Goal: Information Seeking & Learning: Learn about a topic

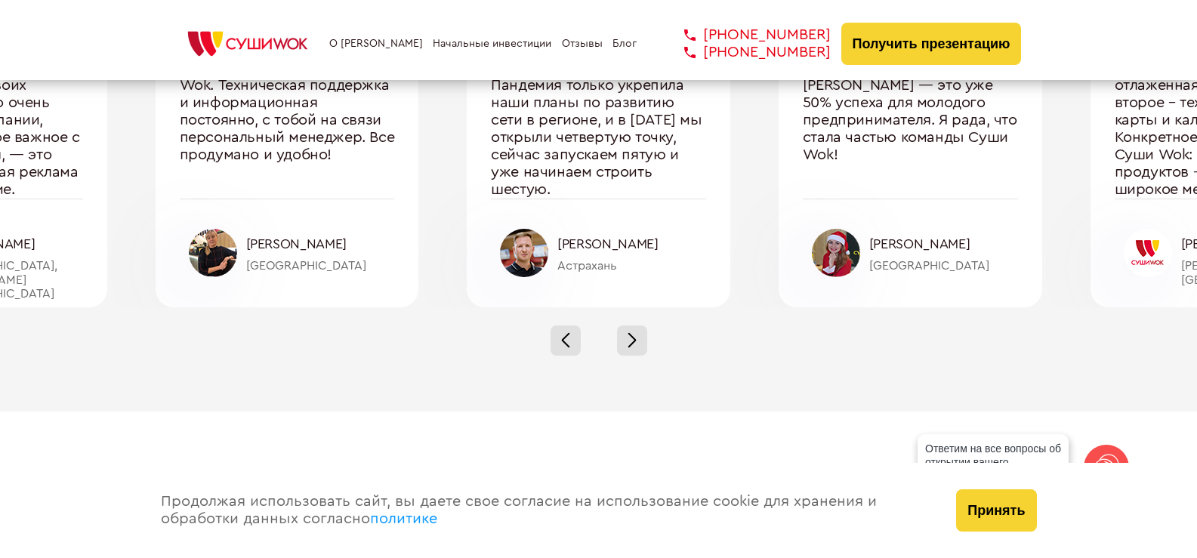
scroll to position [5210, 0]
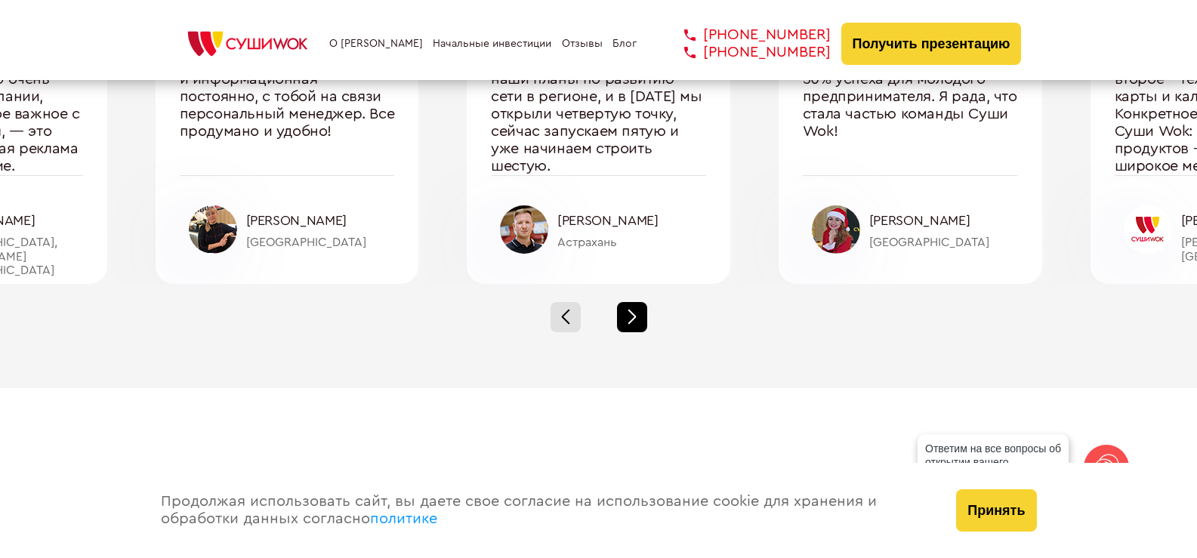
click at [639, 317] on div at bounding box center [632, 317] width 30 height 30
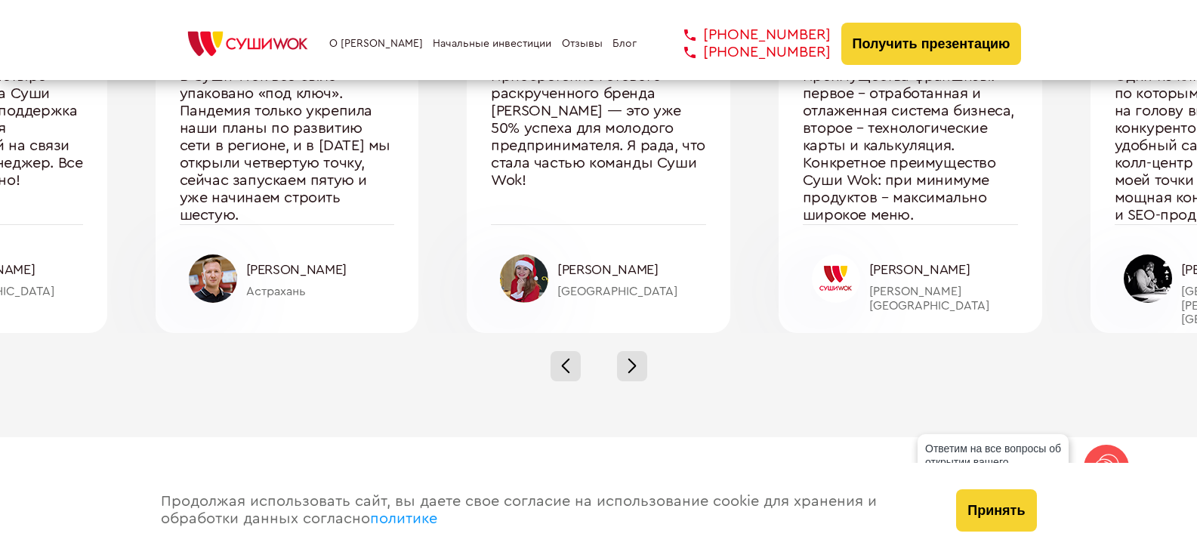
scroll to position [5134, 0]
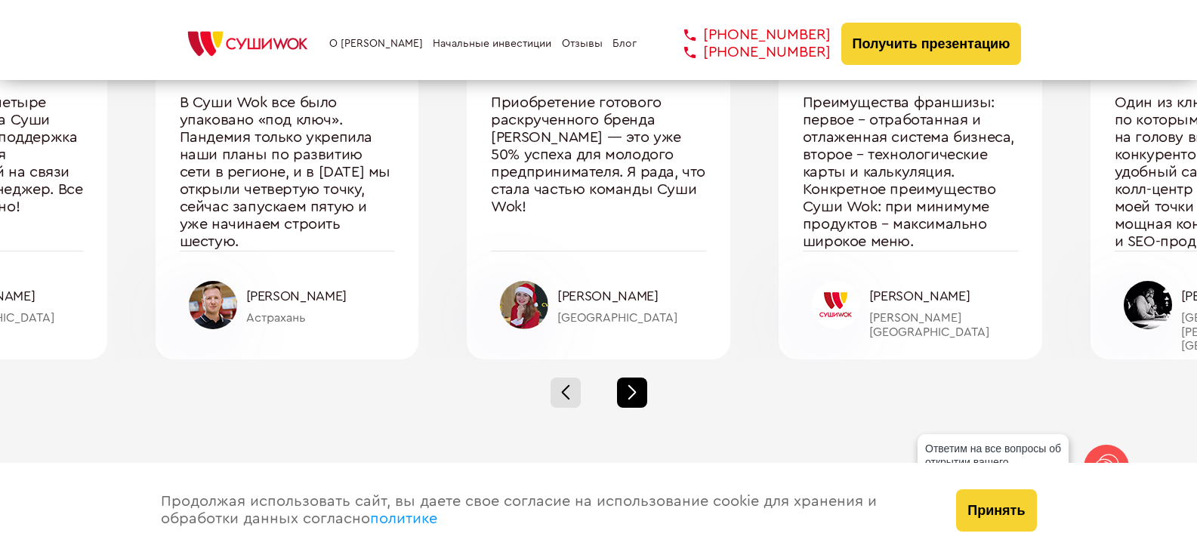
click at [634, 387] on div at bounding box center [632, 393] width 30 height 30
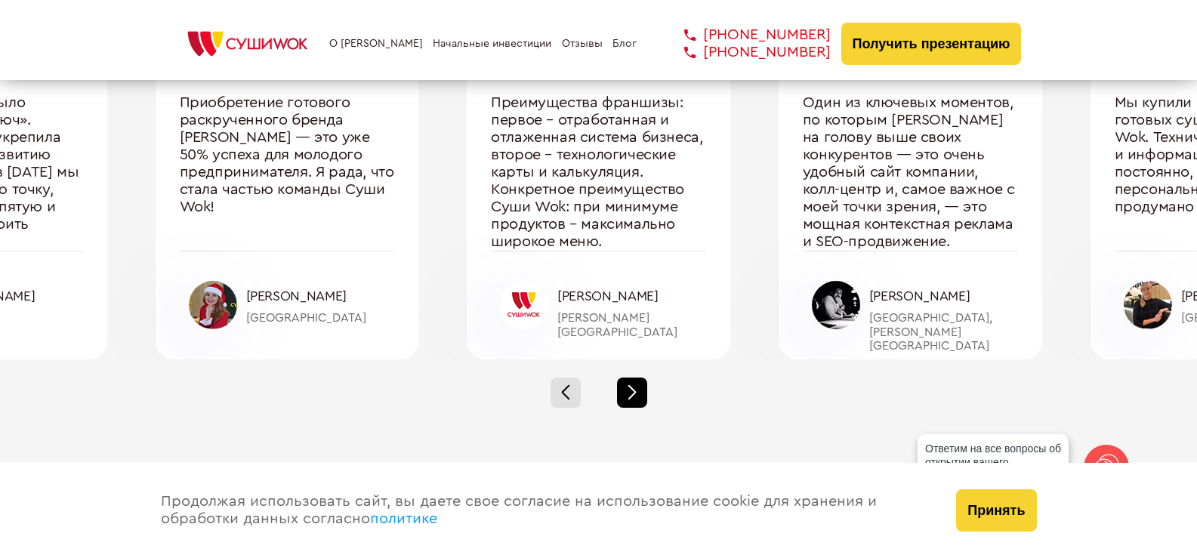
click at [635, 390] on div at bounding box center [632, 393] width 30 height 30
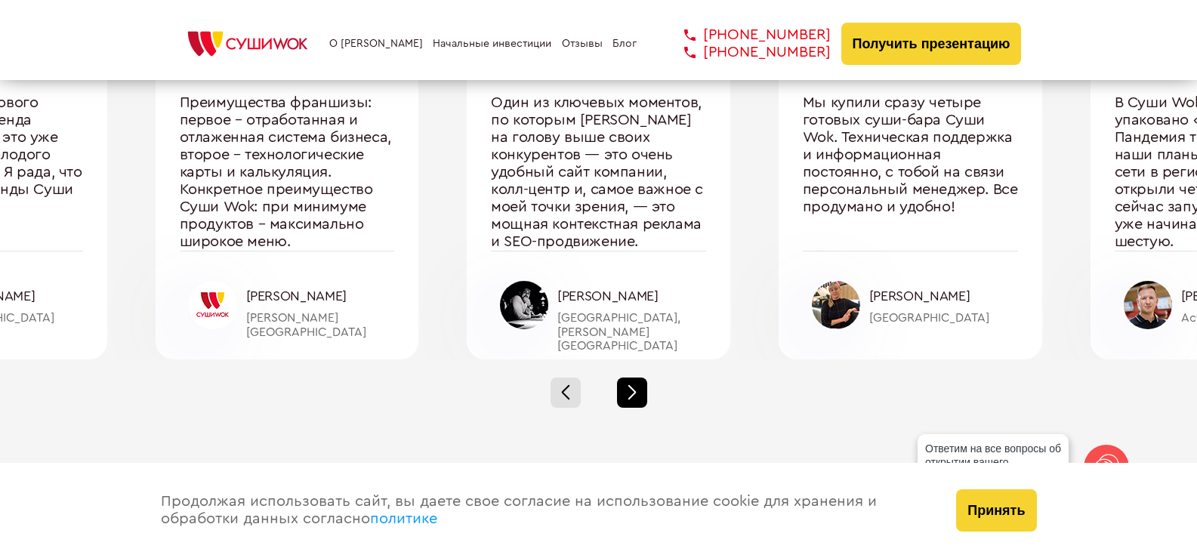
click at [635, 390] on div at bounding box center [632, 393] width 30 height 30
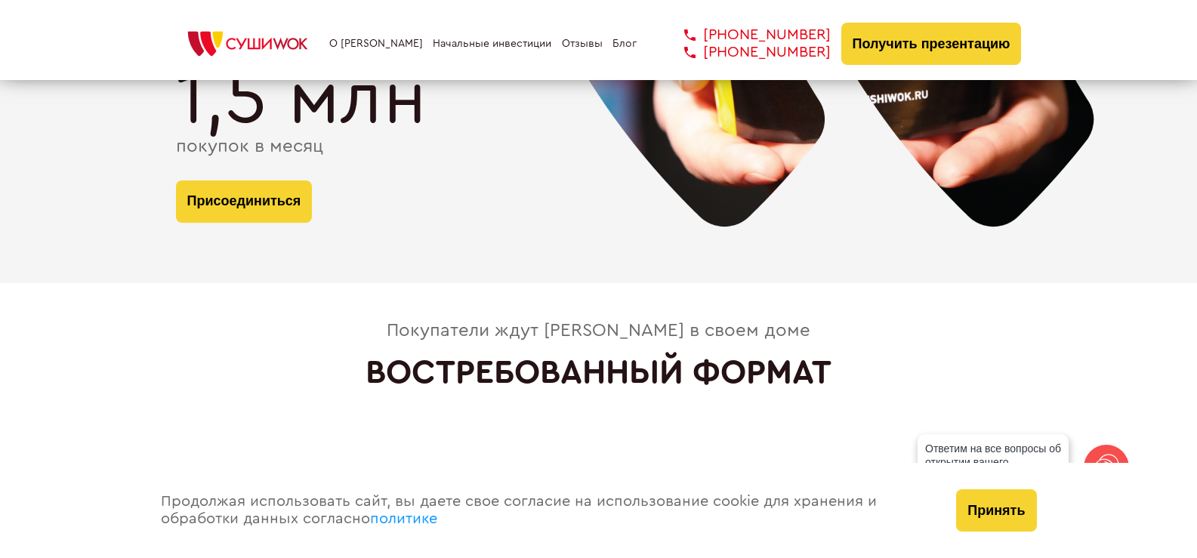
scroll to position [3096, 0]
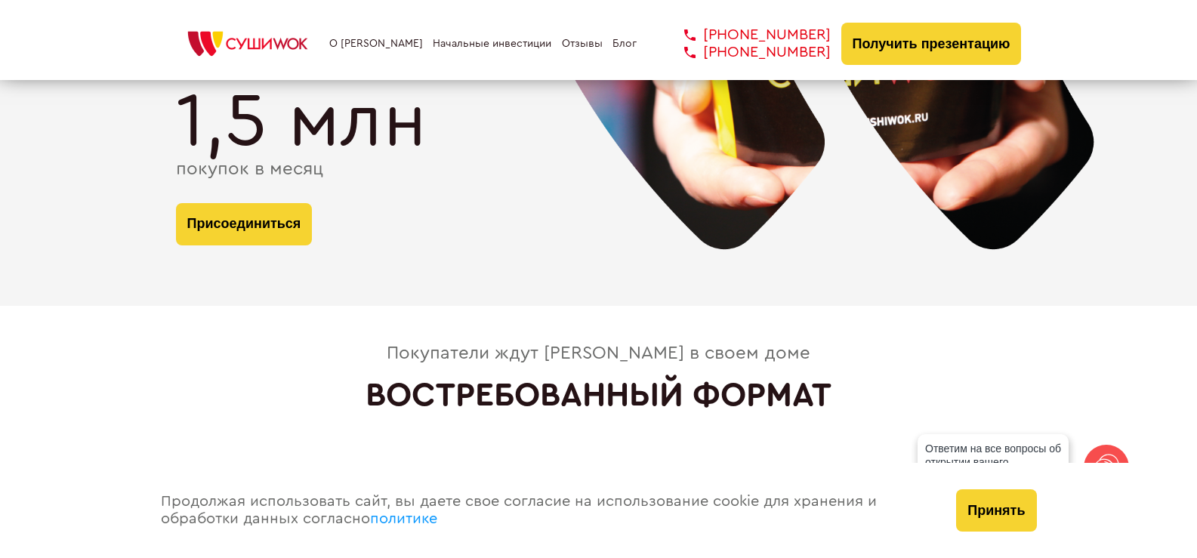
click at [384, 43] on link "О [PERSON_NAME]" at bounding box center [376, 44] width 94 height 12
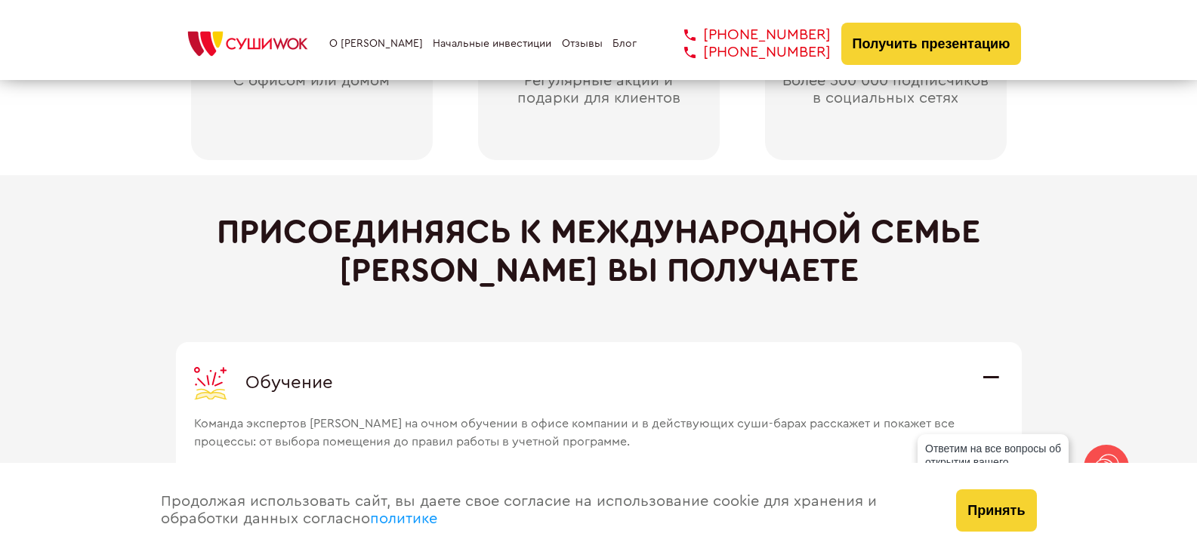
scroll to position [4256, 0]
